Goal: Information Seeking & Learning: Learn about a topic

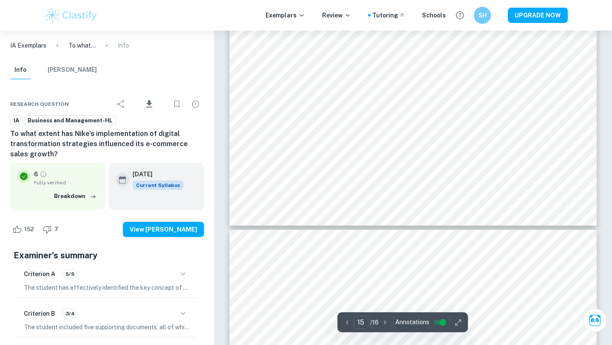
scroll to position [7249, 0]
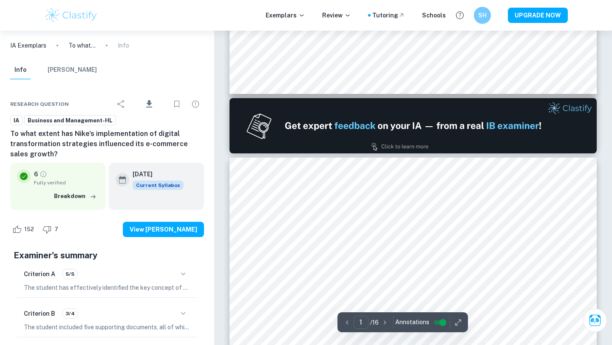
type input "2"
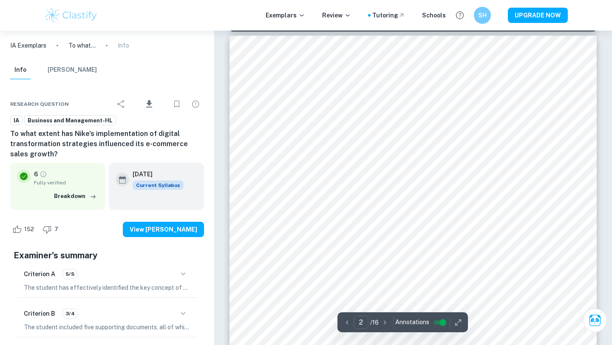
scroll to position [544, 0]
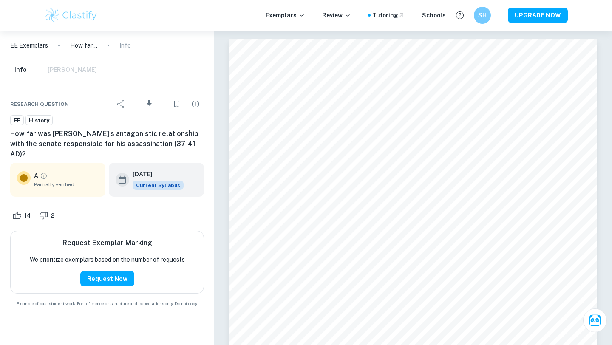
click at [79, 17] on img at bounding box center [71, 15] width 54 height 17
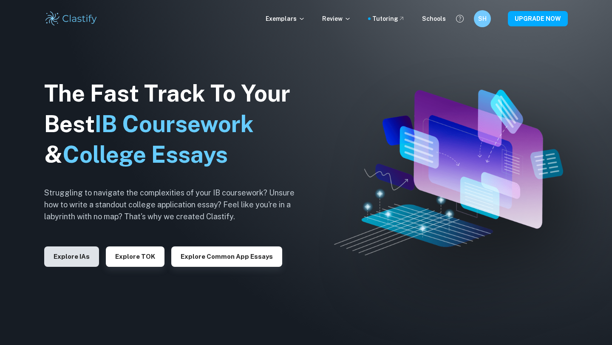
click at [74, 257] on button "Explore IAs" at bounding box center [71, 257] width 55 height 20
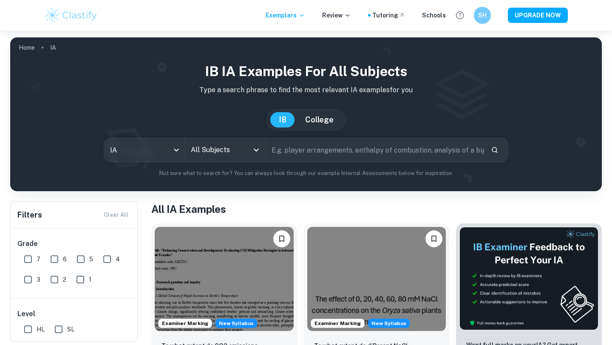
click at [347, 153] on input "text" at bounding box center [375, 150] width 219 height 24
click at [227, 147] on input "All Subjects" at bounding box center [219, 150] width 60 height 16
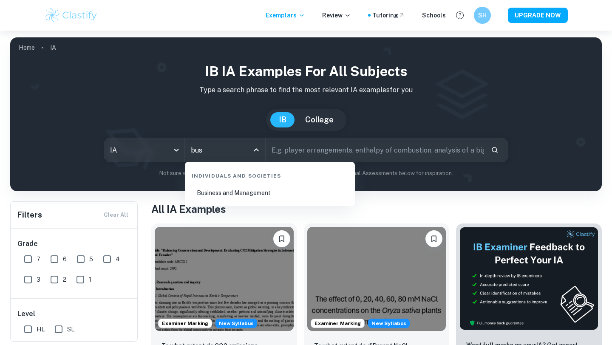
click at [238, 196] on li "Business and Management" at bounding box center [269, 193] width 163 height 20
type input "Business and Management"
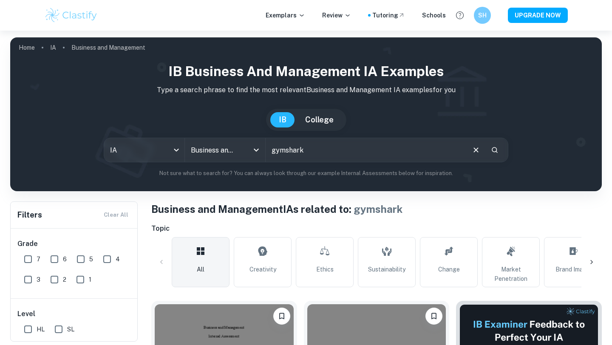
click at [290, 151] on input "gymshark" at bounding box center [365, 150] width 199 height 24
type input "nike"
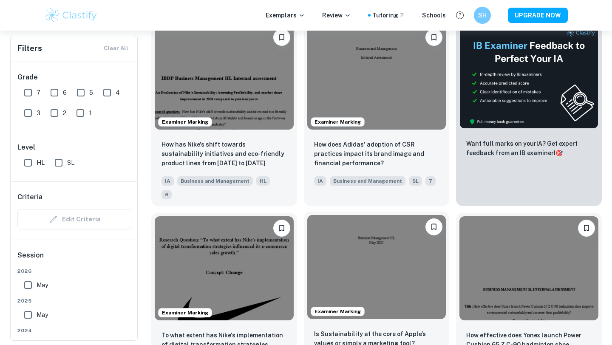
scroll to position [243, 0]
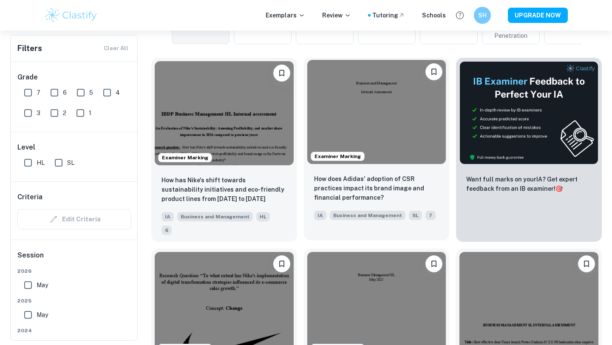
click at [364, 110] on img at bounding box center [376, 112] width 139 height 104
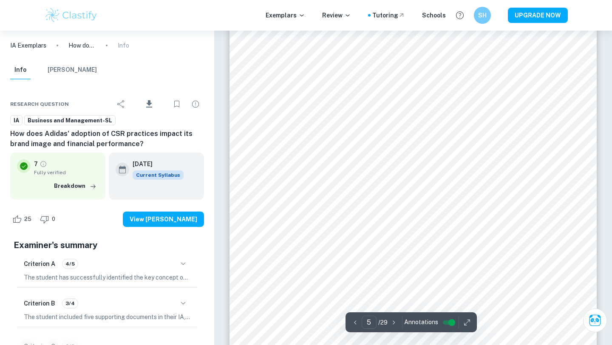
scroll to position [2473, 0]
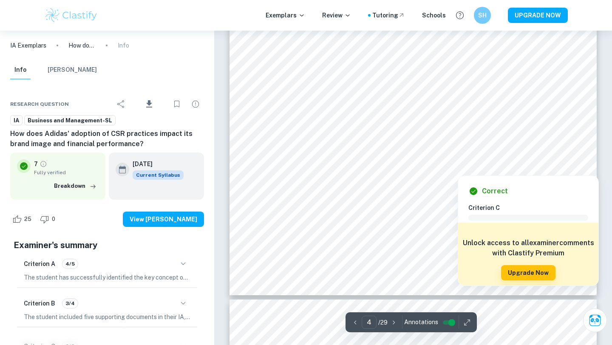
type input "2"
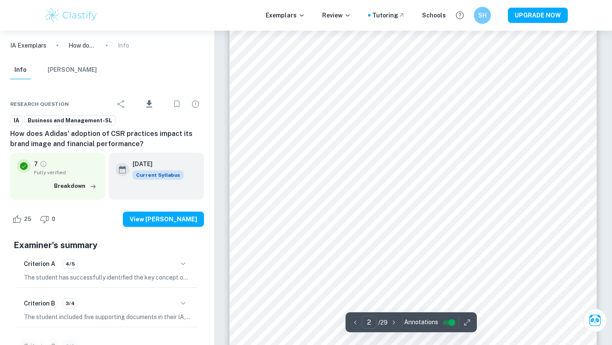
scroll to position [620, 0]
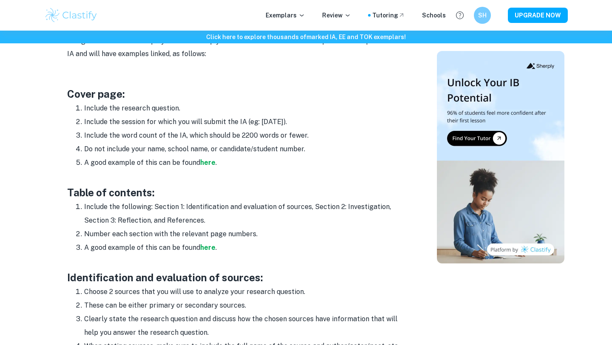
scroll to position [459, 0]
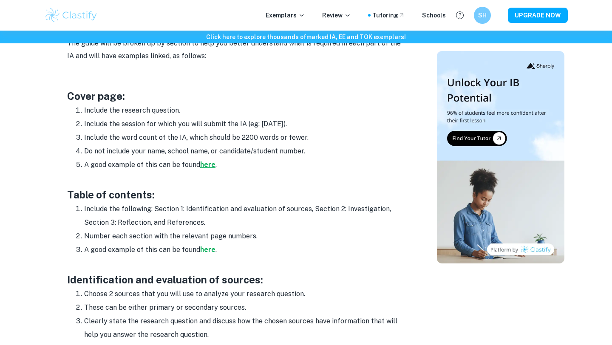
click at [207, 166] on strong "here" at bounding box center [207, 165] width 15 height 8
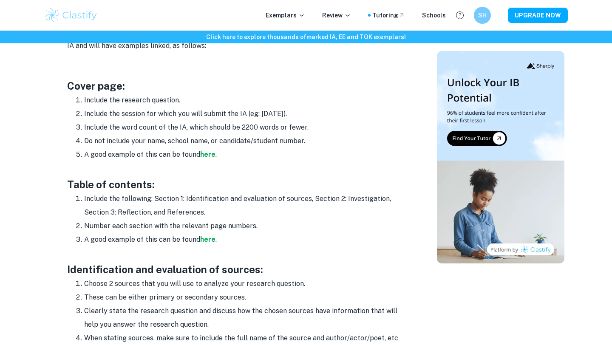
scroll to position [472, 0]
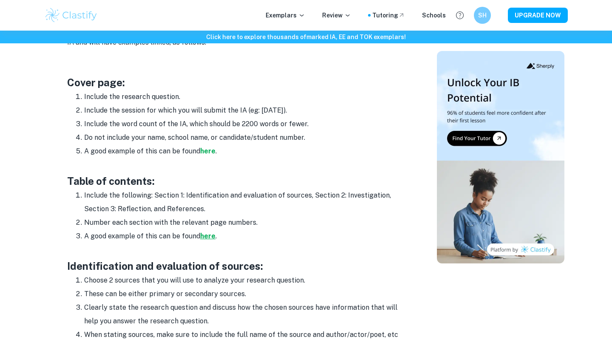
click at [205, 234] on strong "here" at bounding box center [207, 236] width 15 height 8
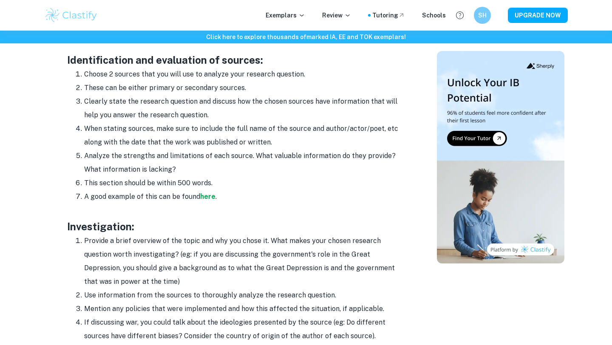
scroll to position [688, 0]
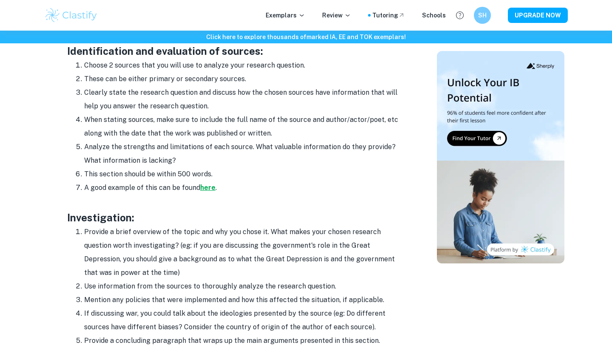
click at [209, 187] on strong "here" at bounding box center [207, 188] width 15 height 8
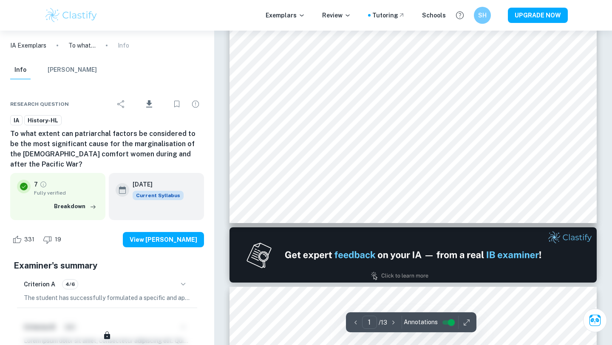
scroll to position [361, 0]
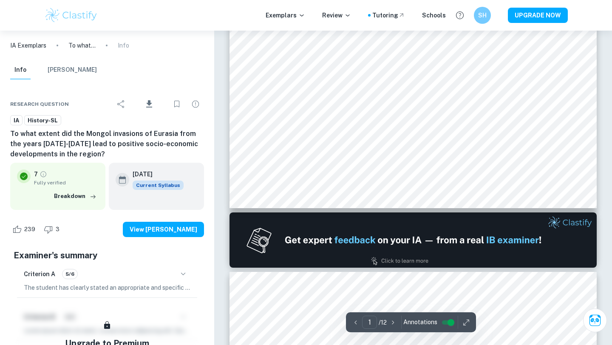
scroll to position [350, 0]
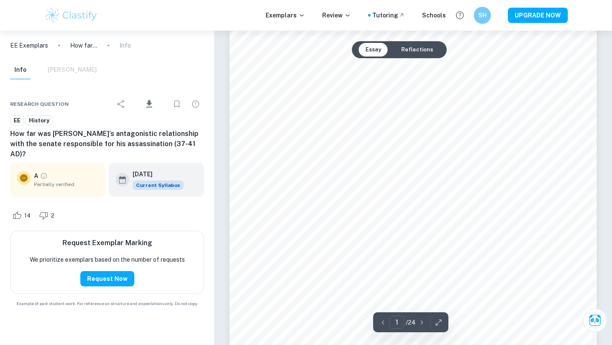
scroll to position [111, 0]
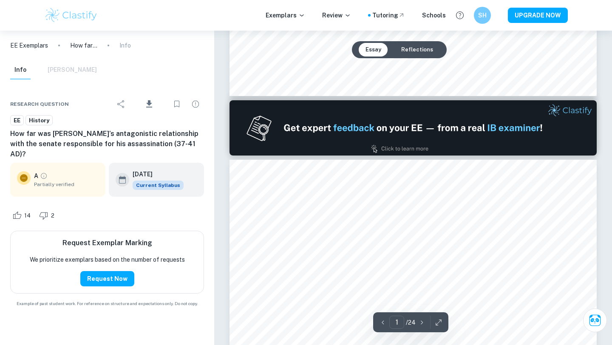
type input "2"
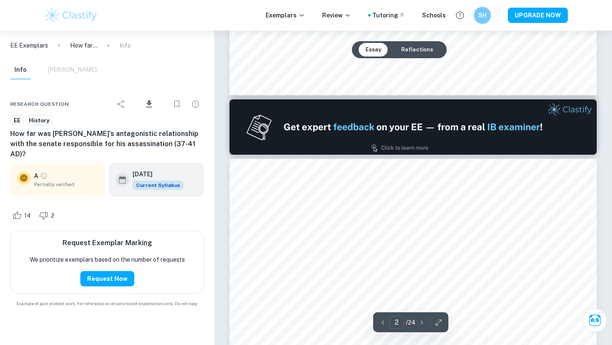
scroll to position [634, 0]
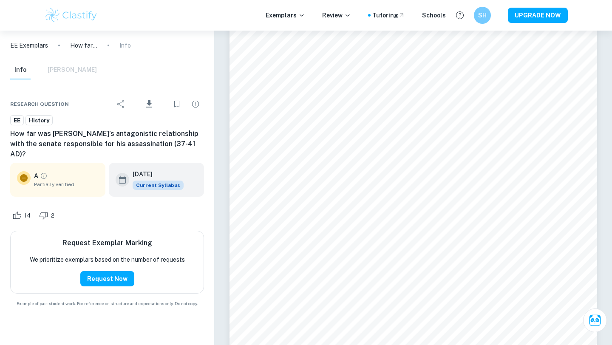
click at [66, 15] on img at bounding box center [71, 15] width 54 height 17
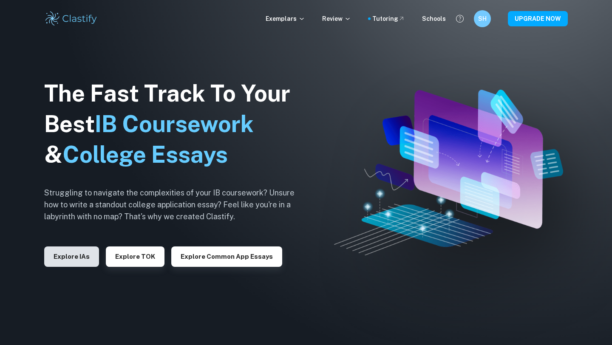
click at [74, 260] on button "Explore IAs" at bounding box center [71, 257] width 55 height 20
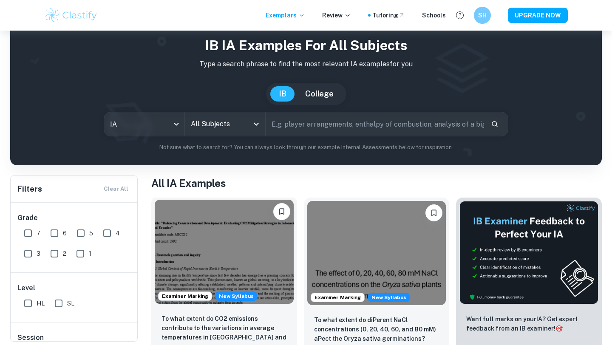
scroll to position [37, 0]
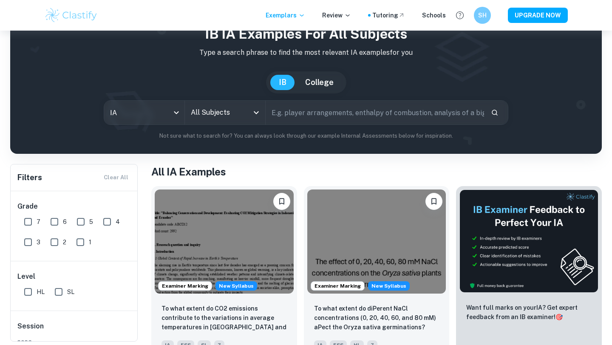
click at [230, 111] on input "All Subjects" at bounding box center [219, 113] width 60 height 16
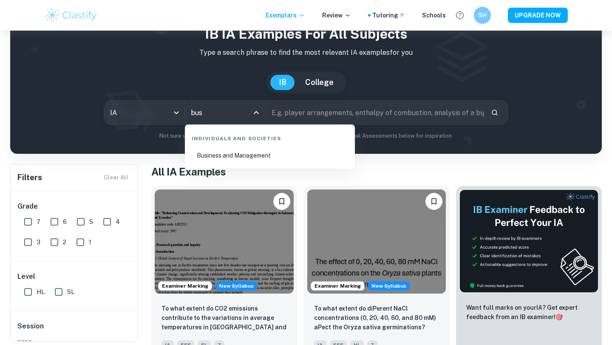
click at [252, 153] on li "Business and Management" at bounding box center [269, 156] width 163 height 20
type input "Business and Management"
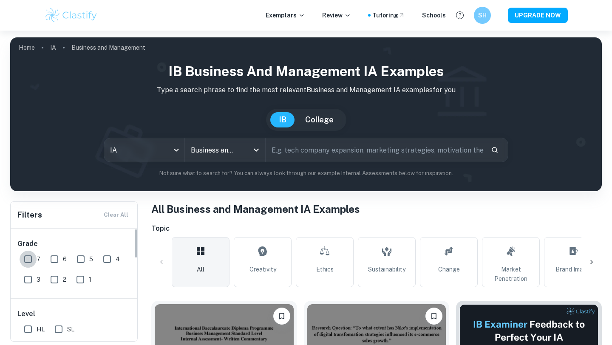
click at [29, 261] on input "7" at bounding box center [28, 259] width 17 height 17
checkbox input "true"
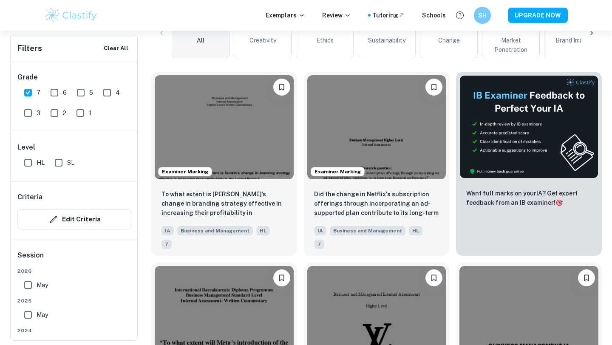
scroll to position [252, 0]
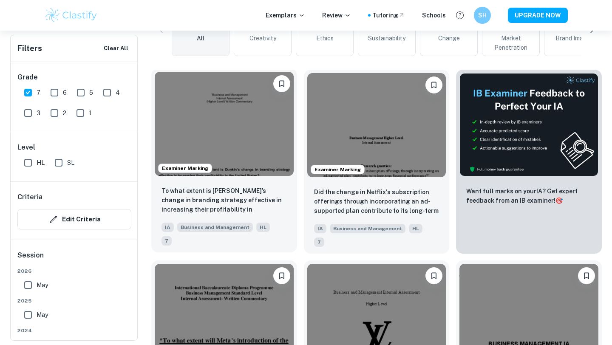
click at [256, 174] on img at bounding box center [224, 124] width 139 height 104
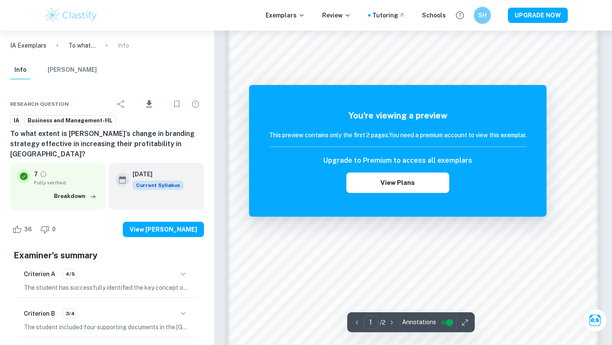
scroll to position [741, 0]
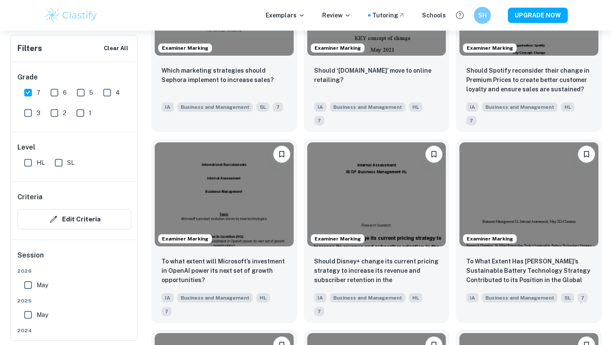
scroll to position [951, 0]
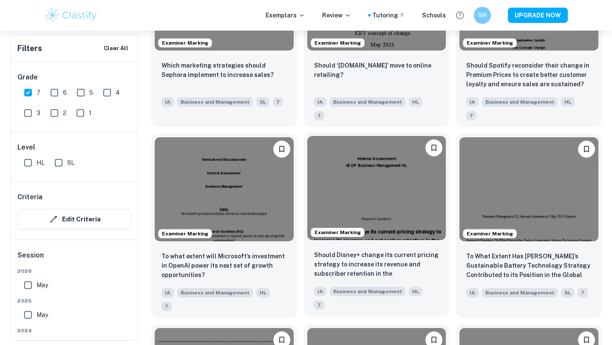
click at [389, 146] on img at bounding box center [376, 188] width 139 height 104
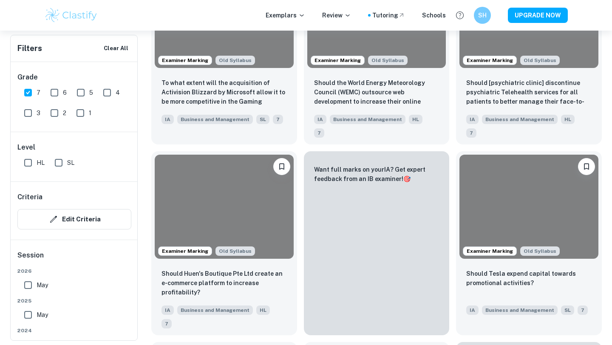
scroll to position [2843, 0]
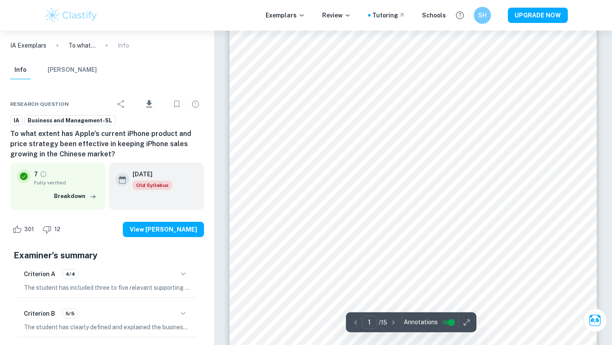
scroll to position [356, 0]
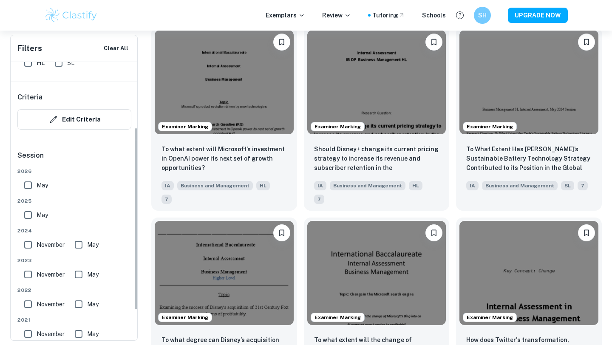
scroll to position [104, 0]
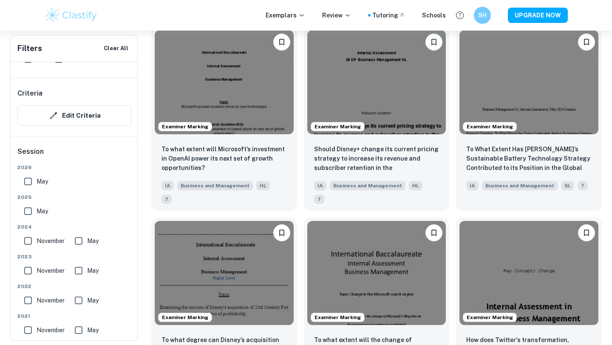
click at [27, 213] on input "May" at bounding box center [28, 211] width 17 height 17
checkbox input "true"
click at [24, 238] on input "November" at bounding box center [28, 241] width 17 height 17
checkbox input "true"
click at [78, 239] on input "May" at bounding box center [78, 241] width 17 height 17
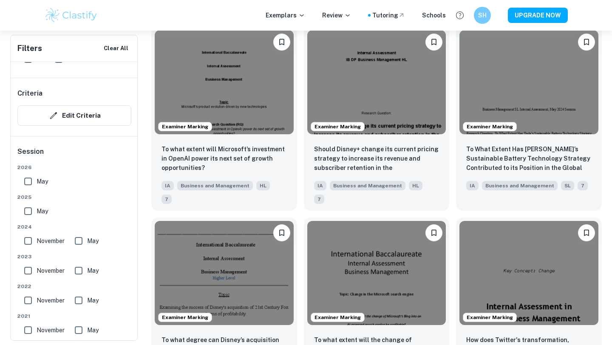
checkbox input "true"
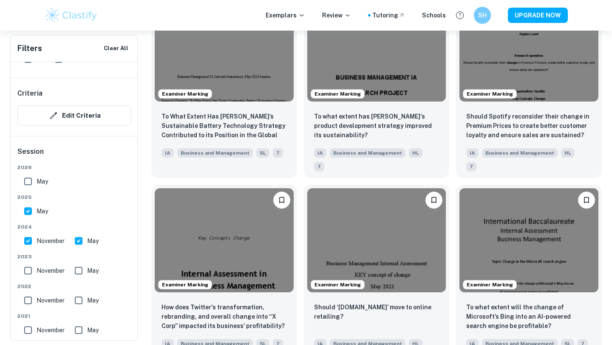
scroll to position [1175, 0]
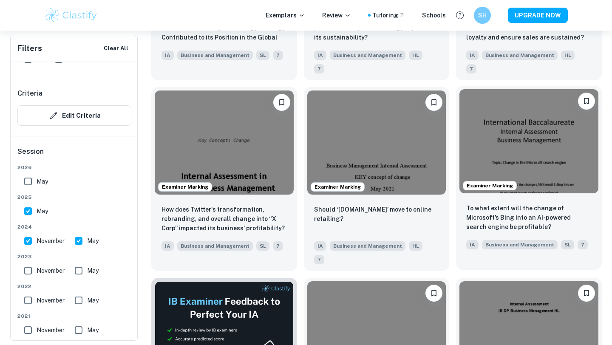
click at [560, 89] on img at bounding box center [529, 141] width 139 height 104
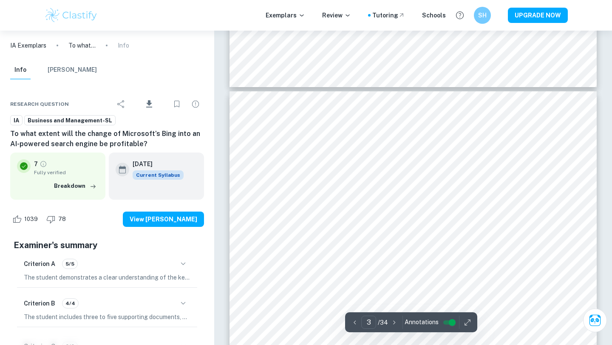
scroll to position [1468, 0]
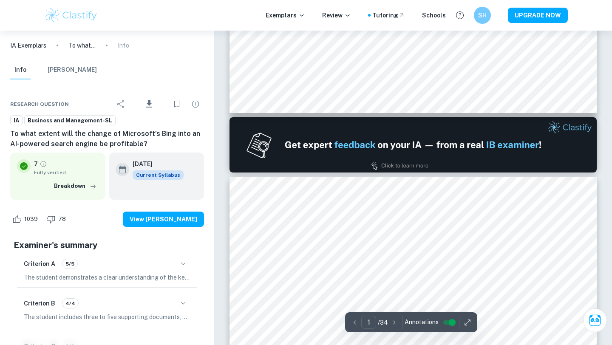
type input "2"
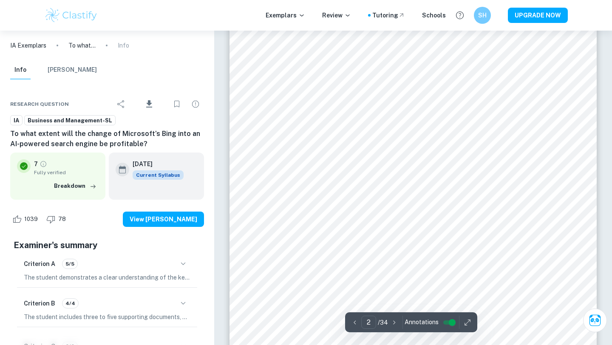
scroll to position [666, 0]
